Goal: Task Accomplishment & Management: Use online tool/utility

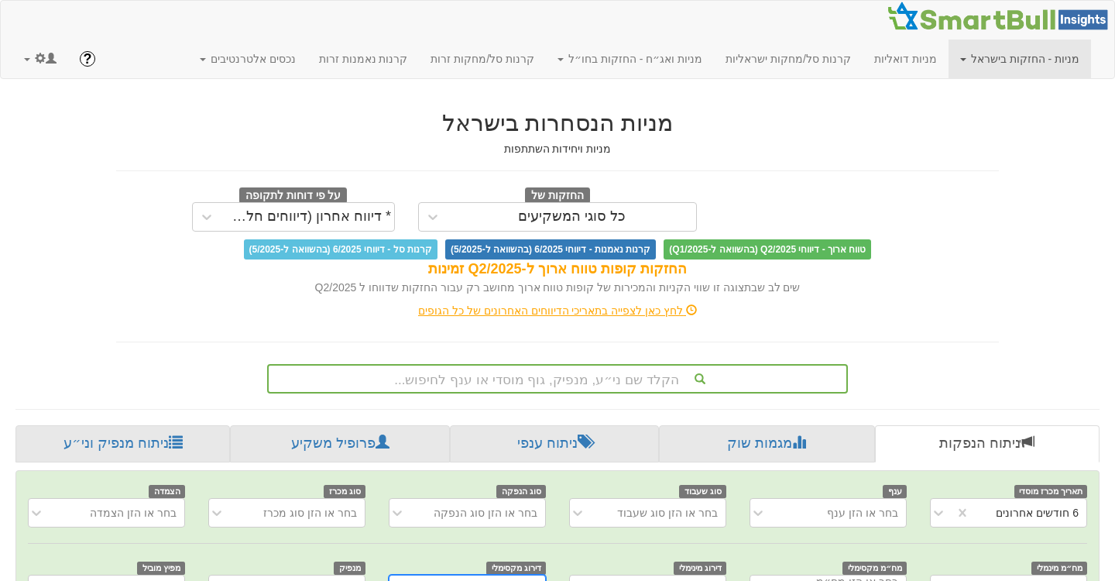
scroll to position [0, 3169]
click at [43, 56] on span at bounding box center [40, 58] width 11 height 11
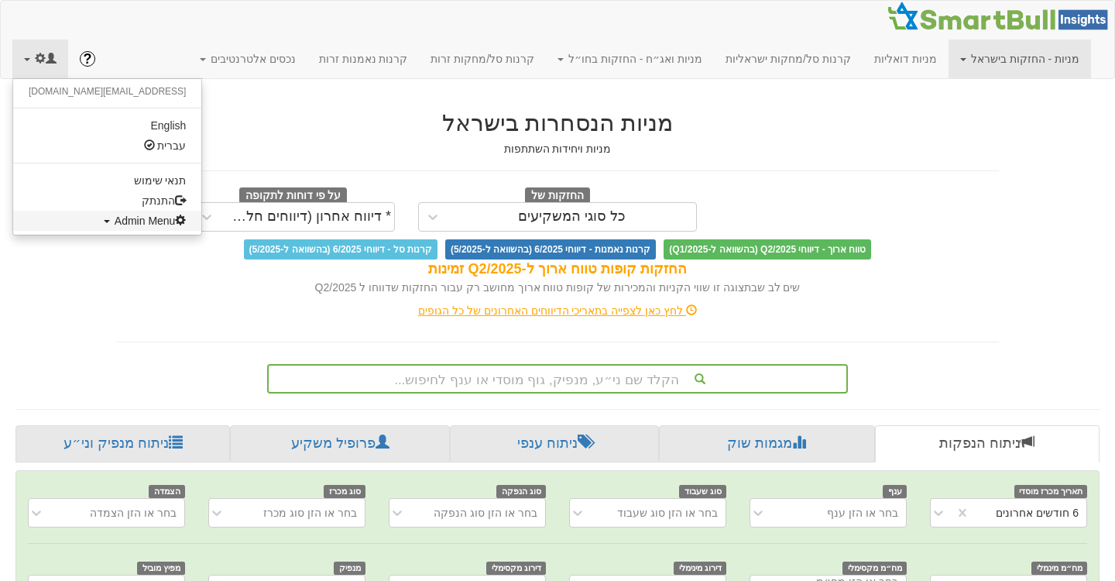
click at [115, 221] on span "Admin Menu" at bounding box center [151, 220] width 72 height 12
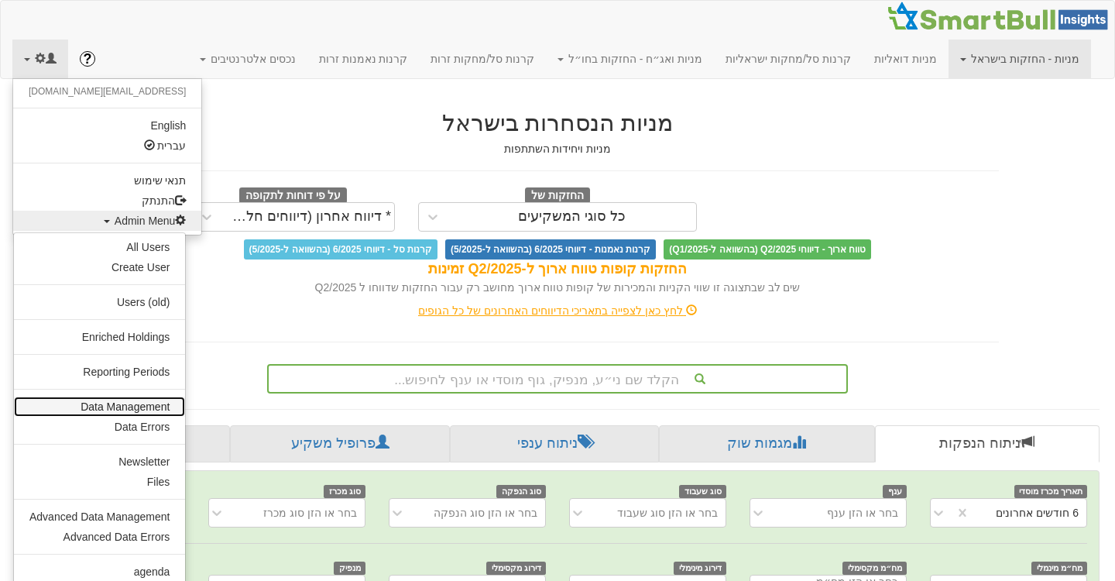
click at [111, 406] on link "Data Management" at bounding box center [99, 406] width 171 height 20
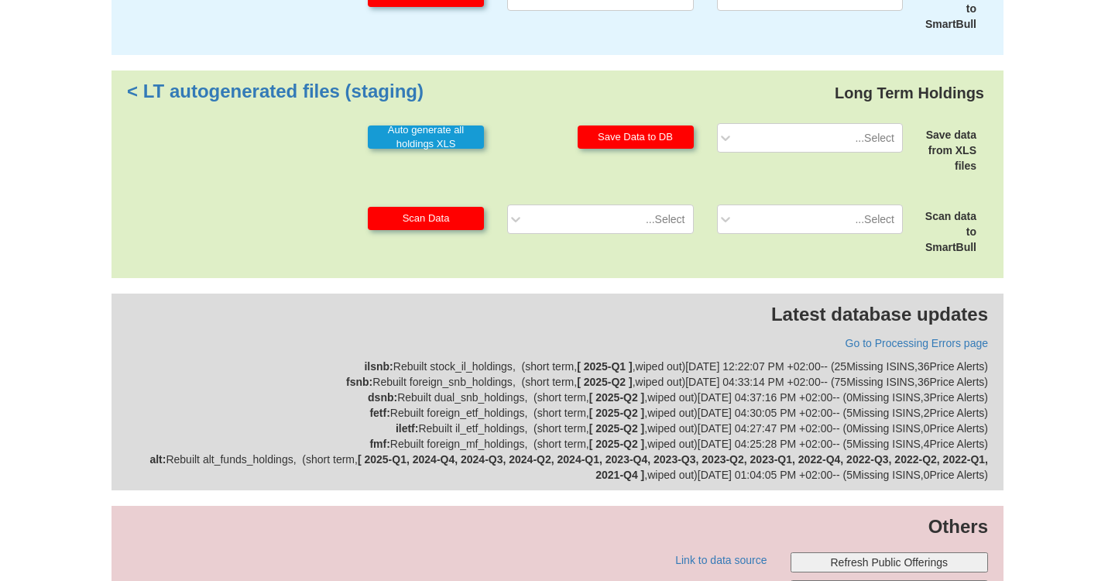
scroll to position [577, 0]
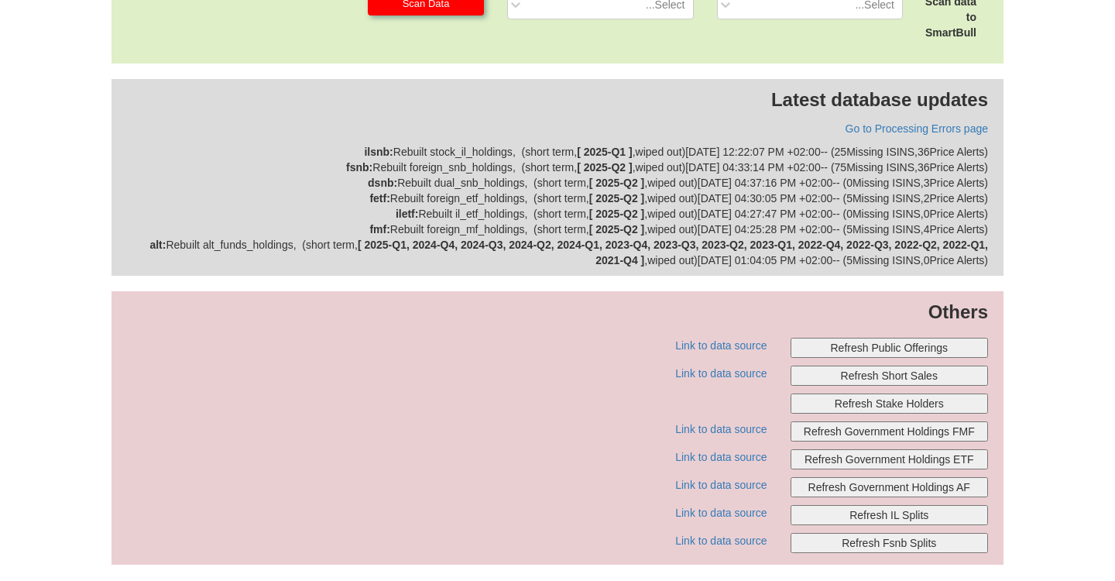
click at [883, 348] on button "Refresh Public Offerings" at bounding box center [889, 348] width 198 height 20
